Goal: Task Accomplishment & Management: Manage account settings

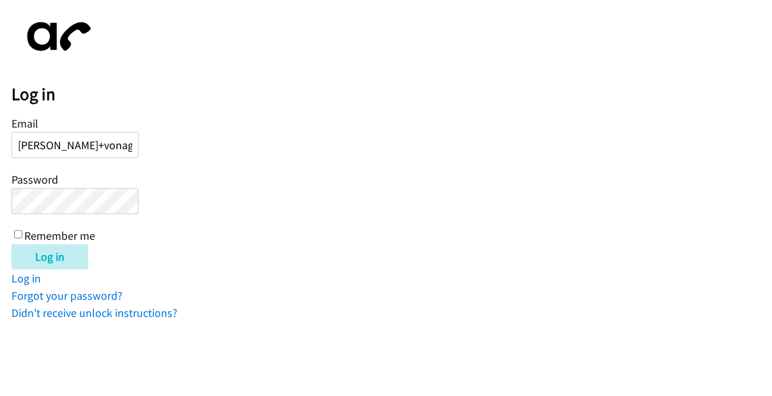
type input "[PERSON_NAME][EMAIL_ADDRESS][DOMAIN_NAME]"
click at [11, 244] on input "Log in" at bounding box center [49, 257] width 77 height 26
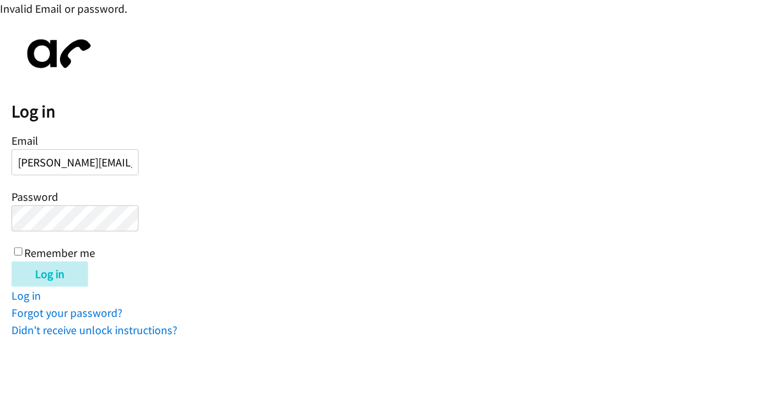
click at [64, 165] on input "[PERSON_NAME][EMAIL_ADDRESS][DOMAIN_NAME]" at bounding box center [74, 162] width 127 height 26
type input "kevin+lendingpoint@autoreach.io"
click at [11, 262] on input "Log in" at bounding box center [49, 275] width 77 height 26
